Goal: Transaction & Acquisition: Purchase product/service

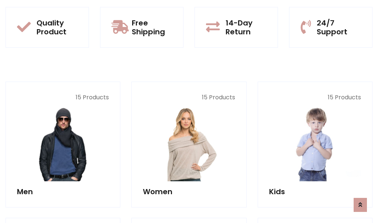
scroll to position [659, 0]
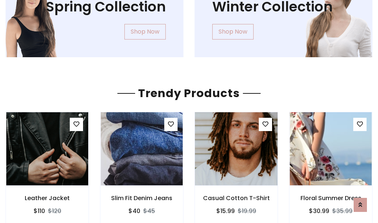
click at [236, 149] on img at bounding box center [236, 148] width 98 height 177
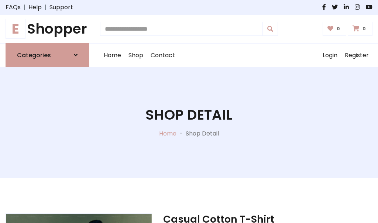
click at [47, 29] on h1 "E Shopper" at bounding box center [47, 29] width 83 height 17
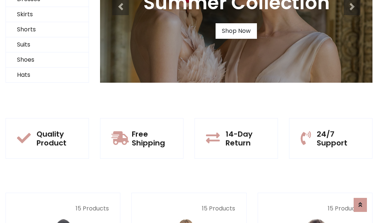
scroll to position [71, 0]
